Goal: Information Seeking & Learning: Learn about a topic

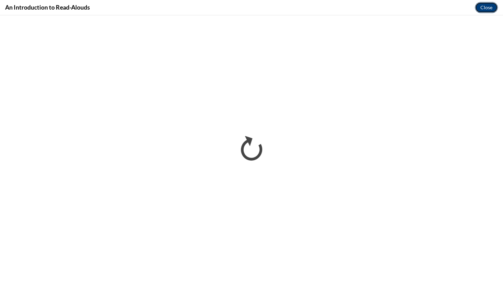
click at [486, 6] on button "Close" at bounding box center [486, 7] width 23 height 11
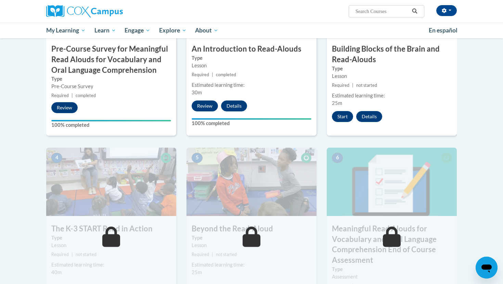
scroll to position [213, 0]
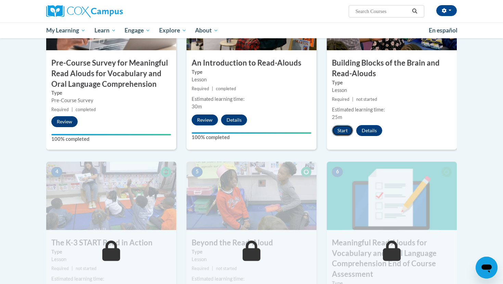
click at [341, 131] on button "Start" at bounding box center [342, 130] width 21 height 11
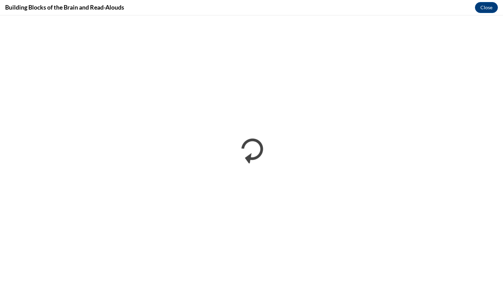
scroll to position [0, 0]
